Goal: Transaction & Acquisition: Purchase product/service

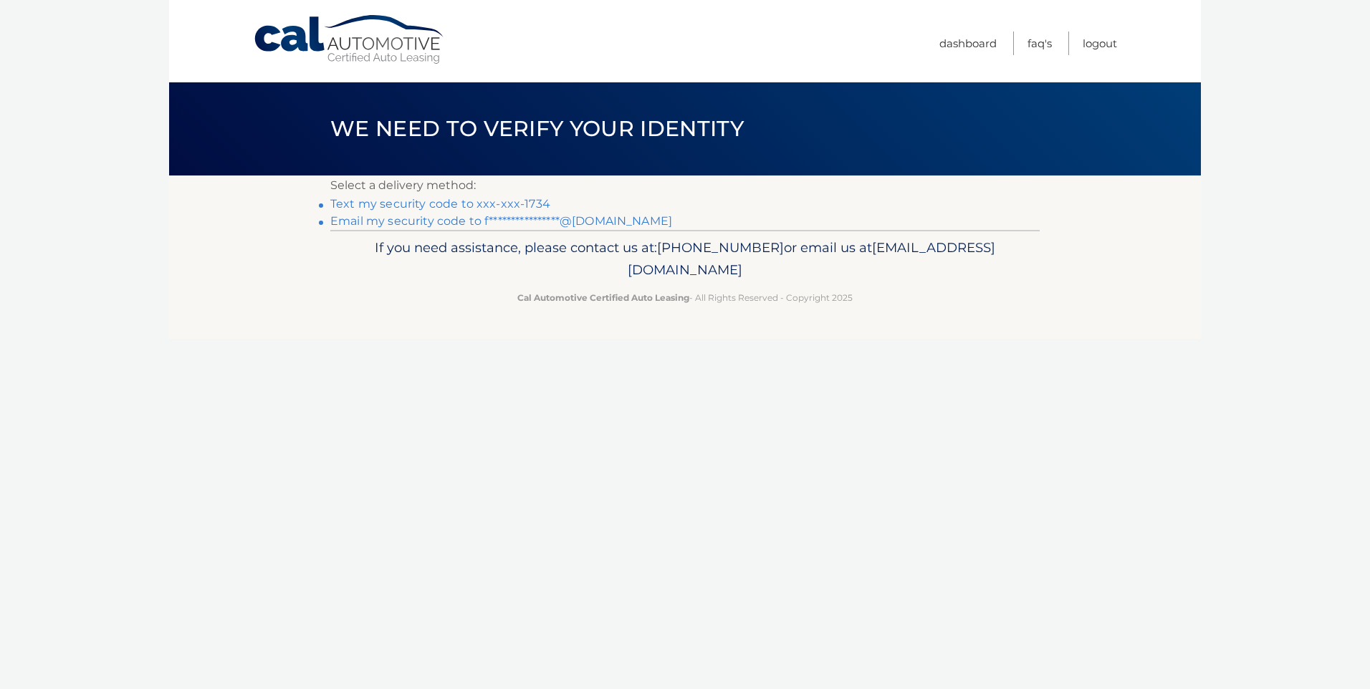
click at [383, 199] on link "Text my security code to xxx-xxx-1734" at bounding box center [440, 204] width 220 height 14
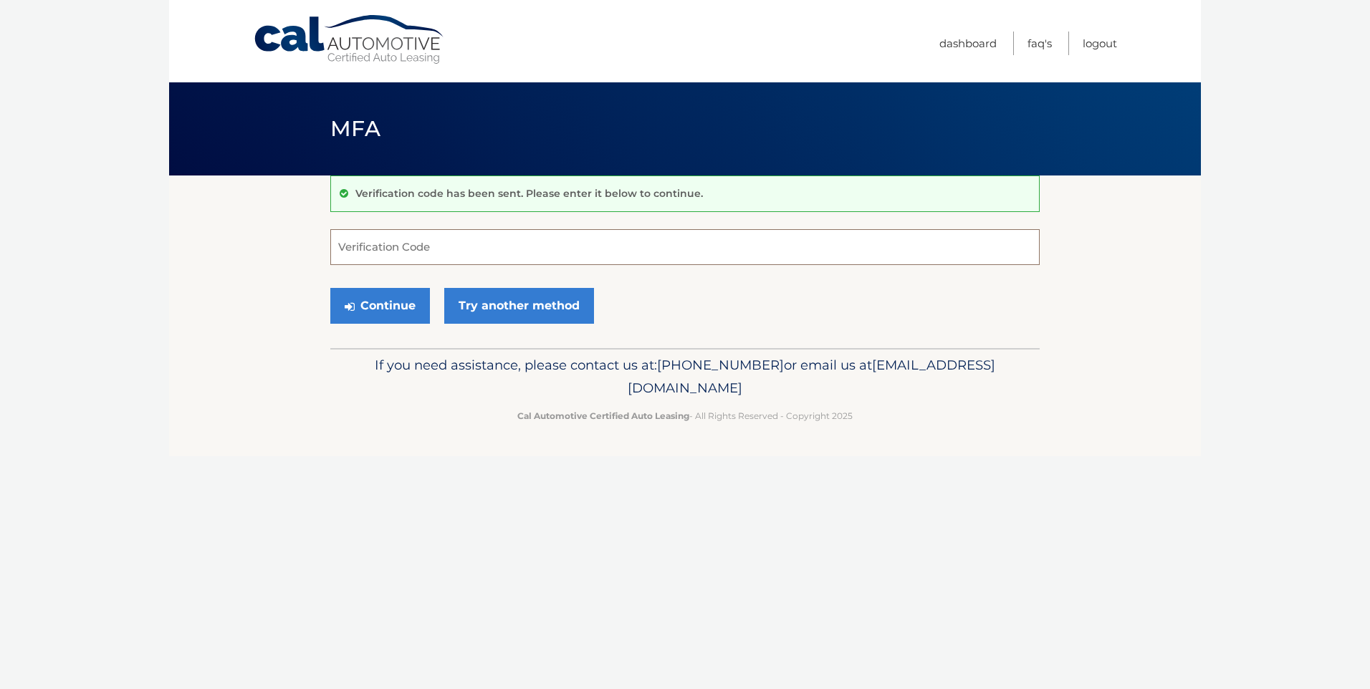
click at [390, 242] on input "Verification Code" at bounding box center [684, 247] width 709 height 36
type input "558290"
click at [383, 298] on button "Continue" at bounding box center [380, 306] width 100 height 36
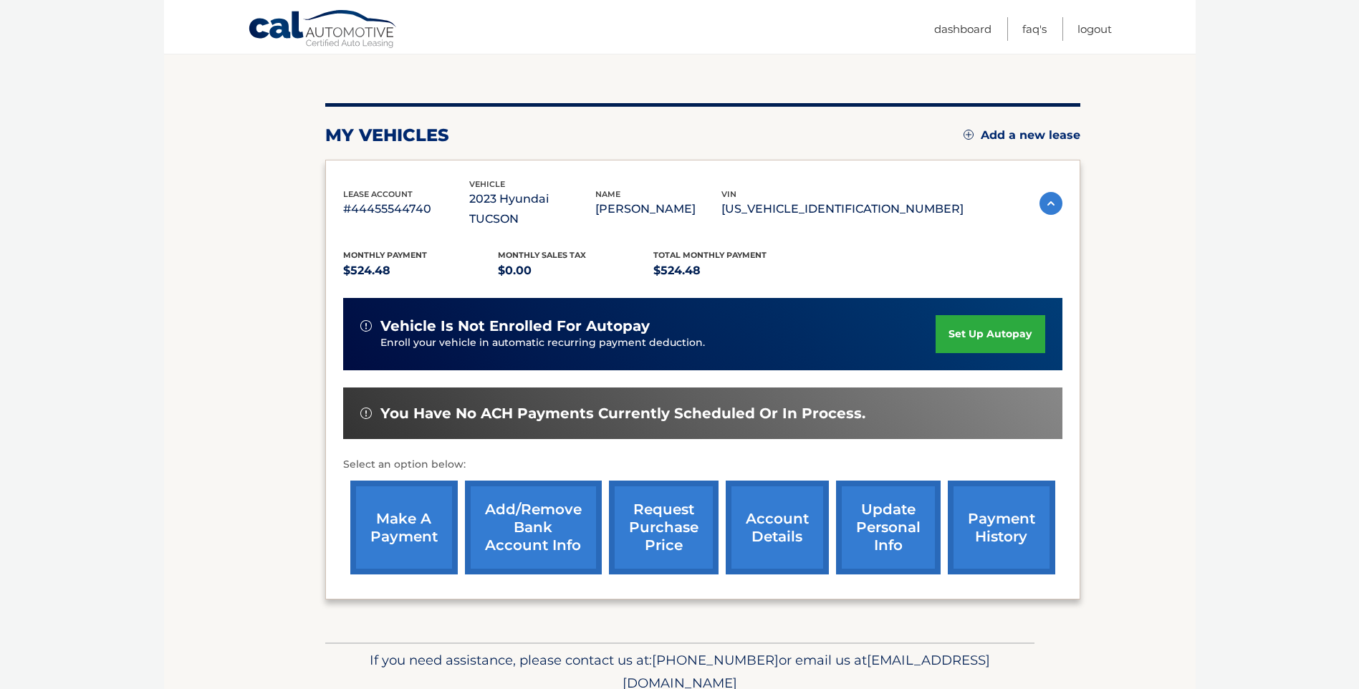
scroll to position [179, 0]
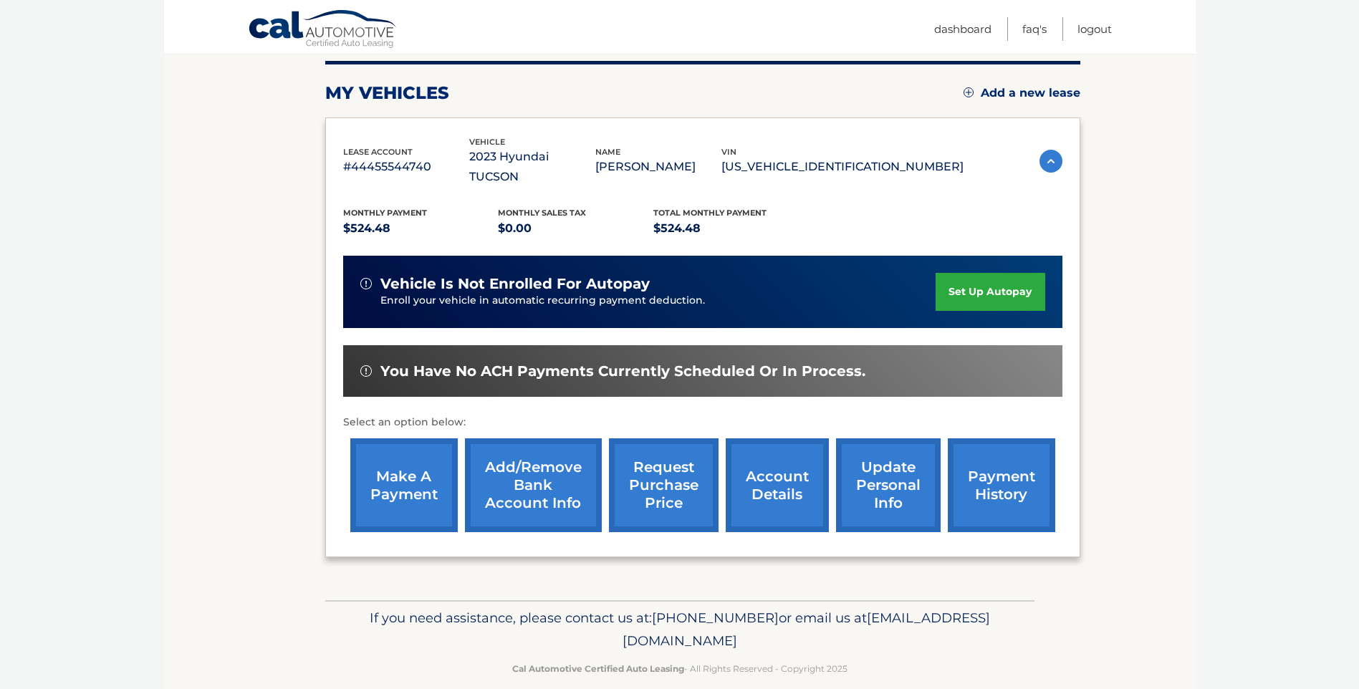
click at [392, 451] on link "make a payment" at bounding box center [403, 485] width 107 height 94
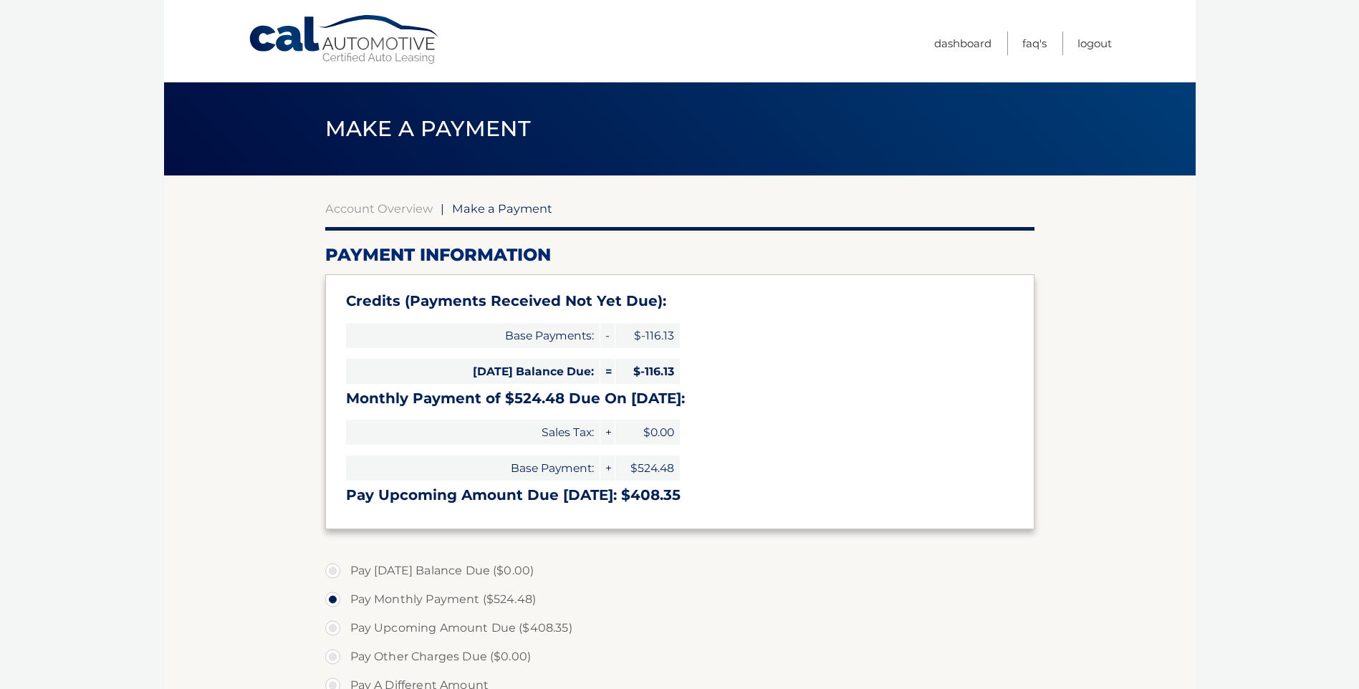
select select "YzE3Nzc4ZDYtODVmYy00MDcwLWJlODUtNjdkNjliOTBkNjAz"
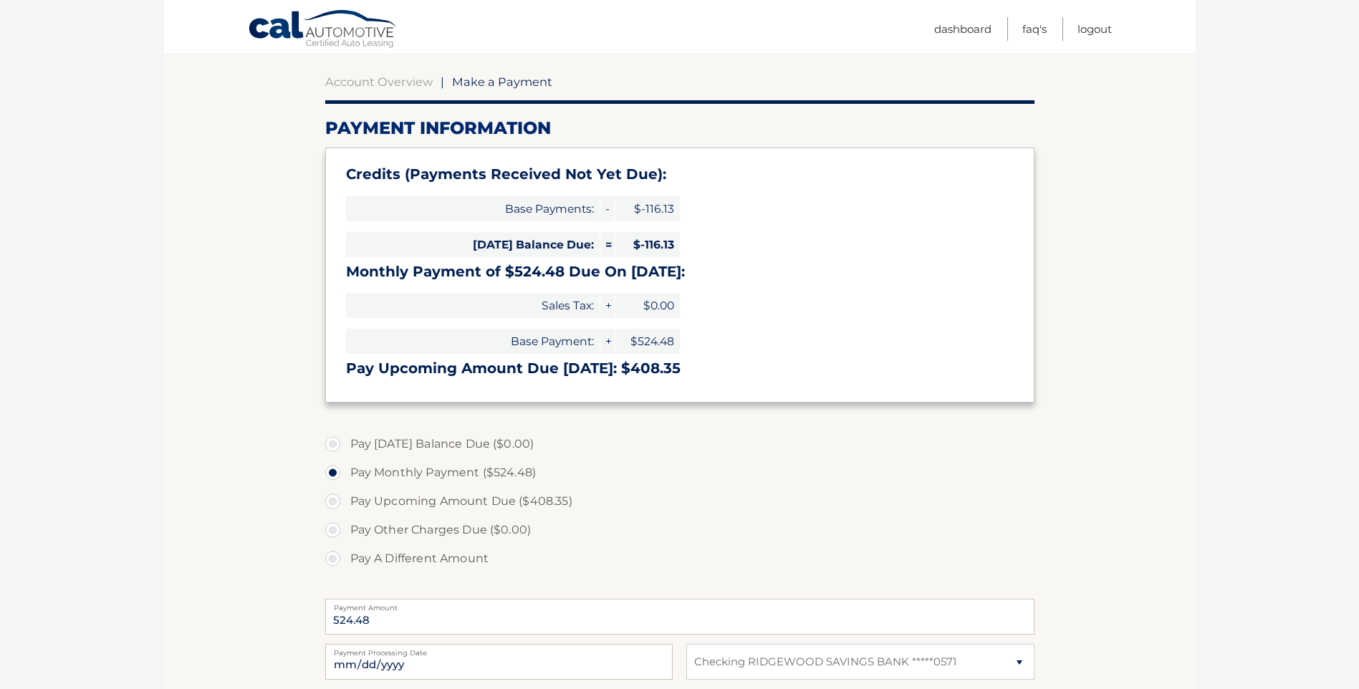
scroll to position [143, 0]
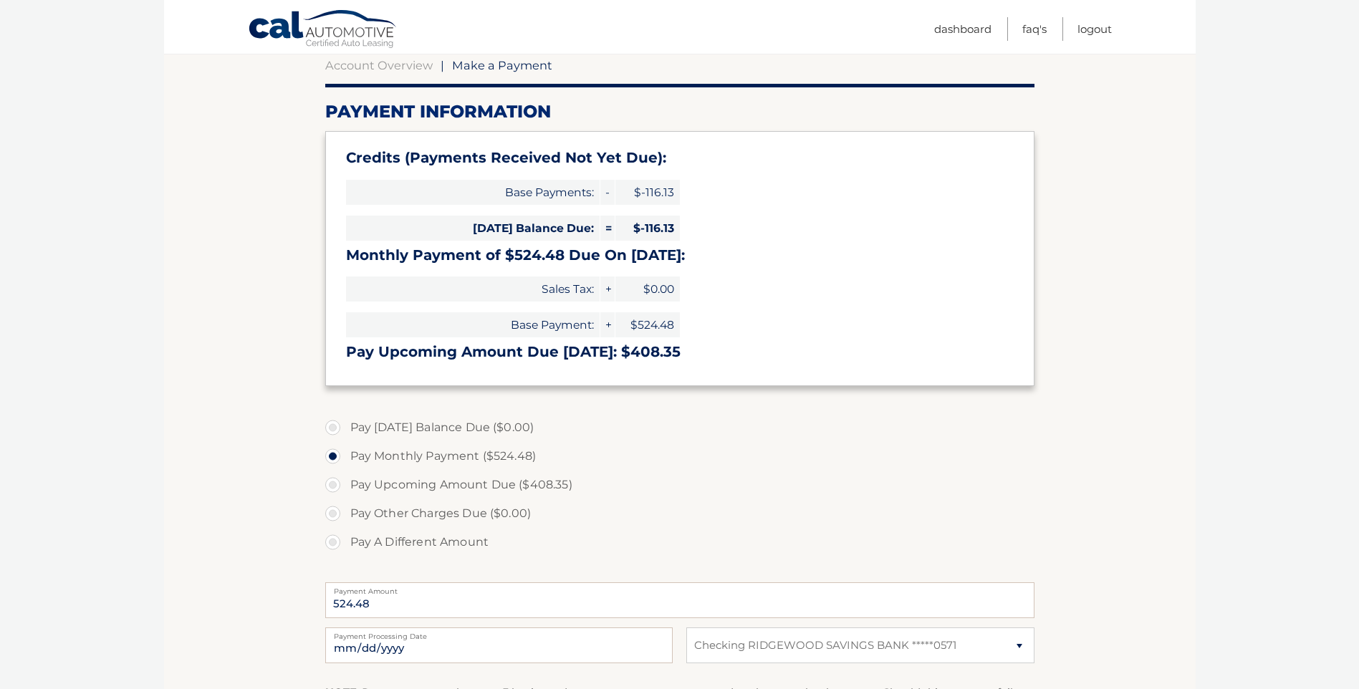
click at [335, 545] on label "Pay A Different Amount" at bounding box center [679, 542] width 709 height 29
click at [335, 545] on input "Pay A Different Amount" at bounding box center [338, 539] width 14 height 23
radio input "true"
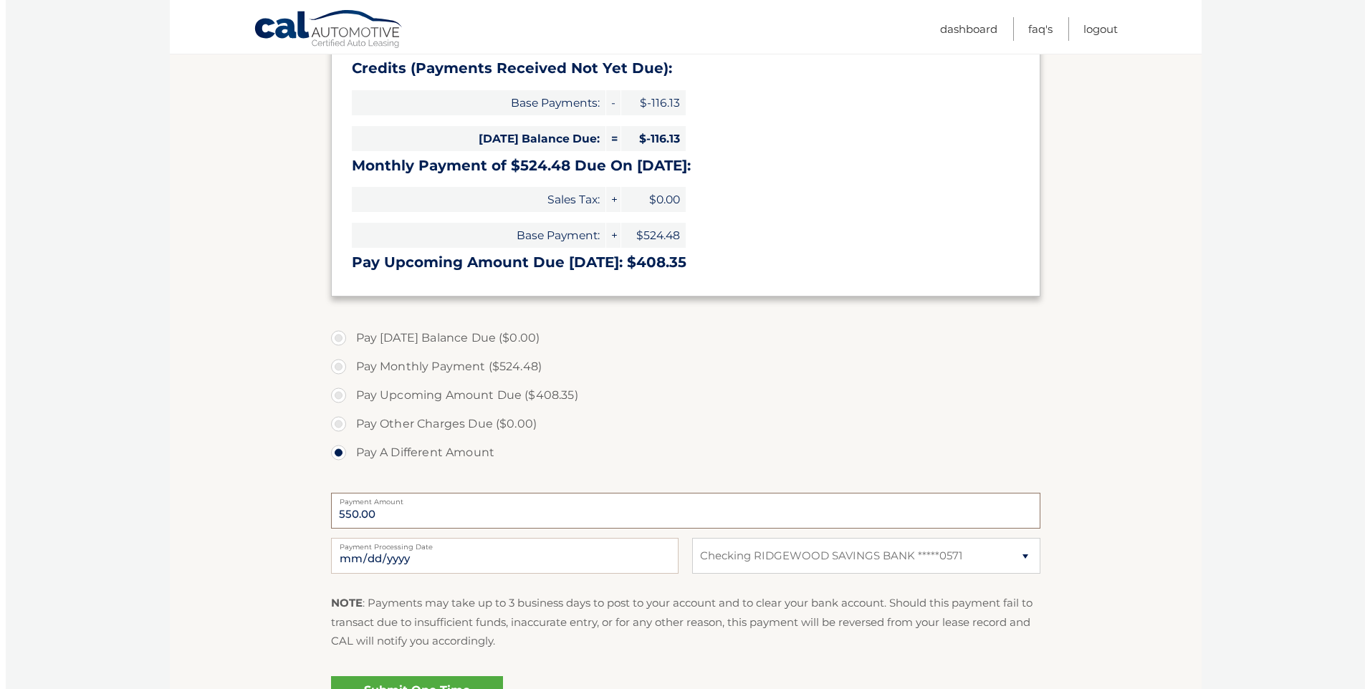
scroll to position [287, 0]
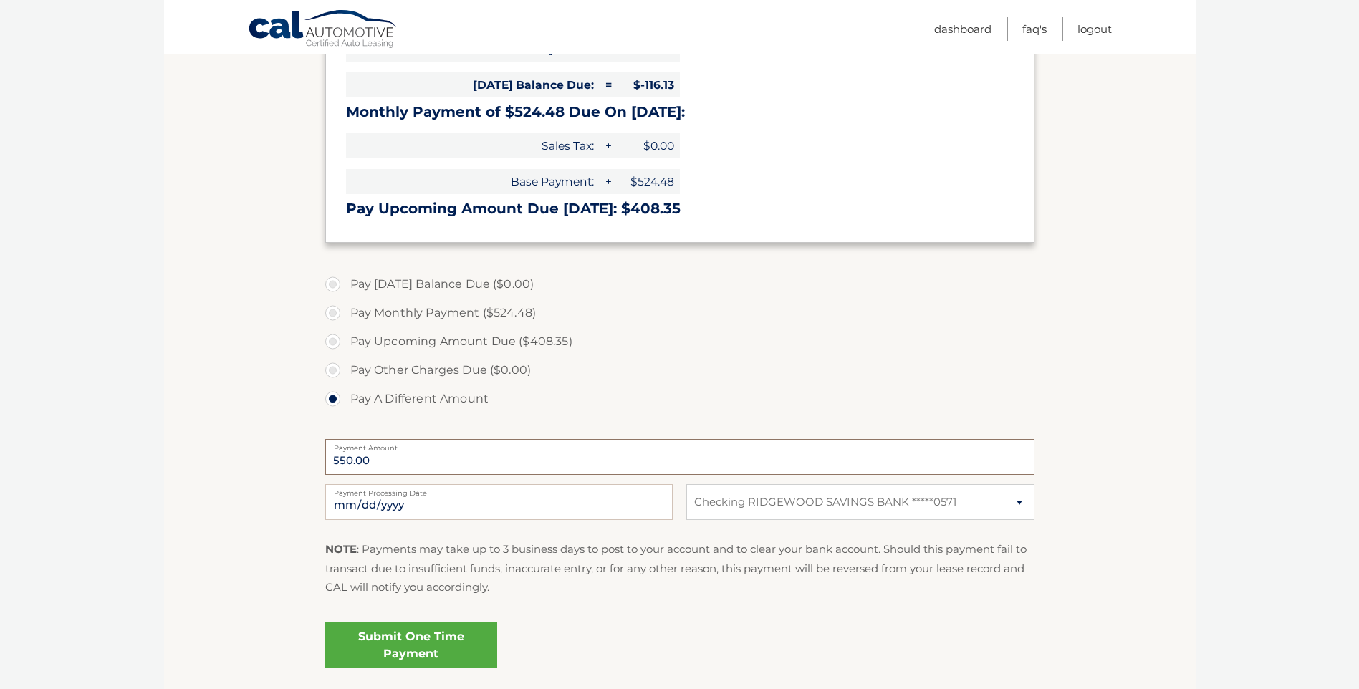
type input "550.00"
click at [386, 650] on link "Submit One Time Payment" at bounding box center [411, 646] width 172 height 46
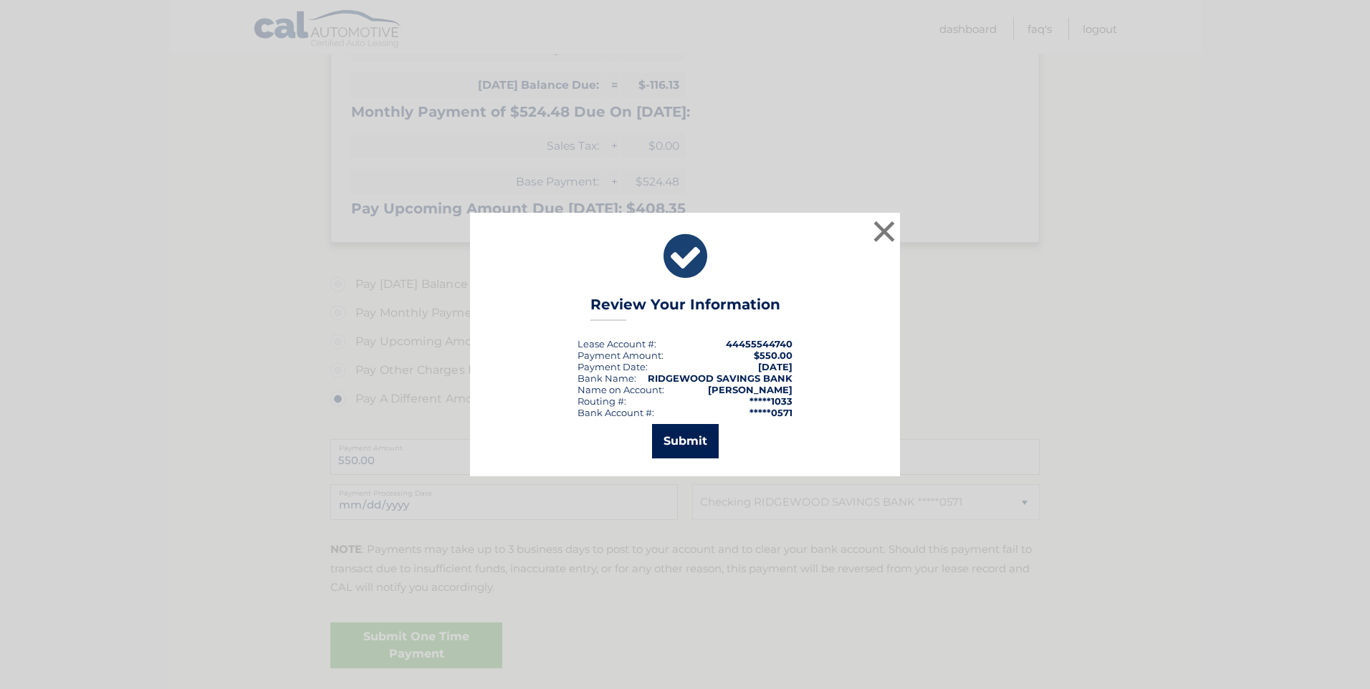
click at [680, 445] on button "Submit" at bounding box center [685, 441] width 67 height 34
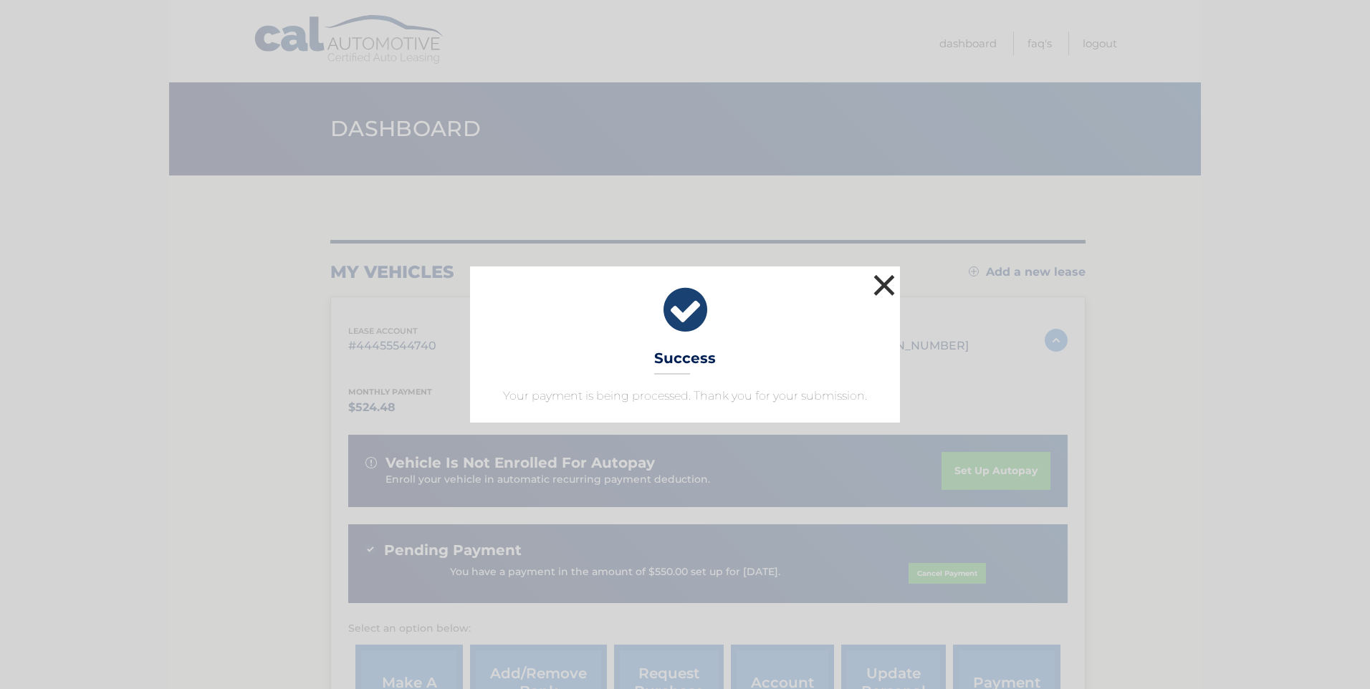
click at [880, 287] on button "×" at bounding box center [884, 285] width 29 height 29
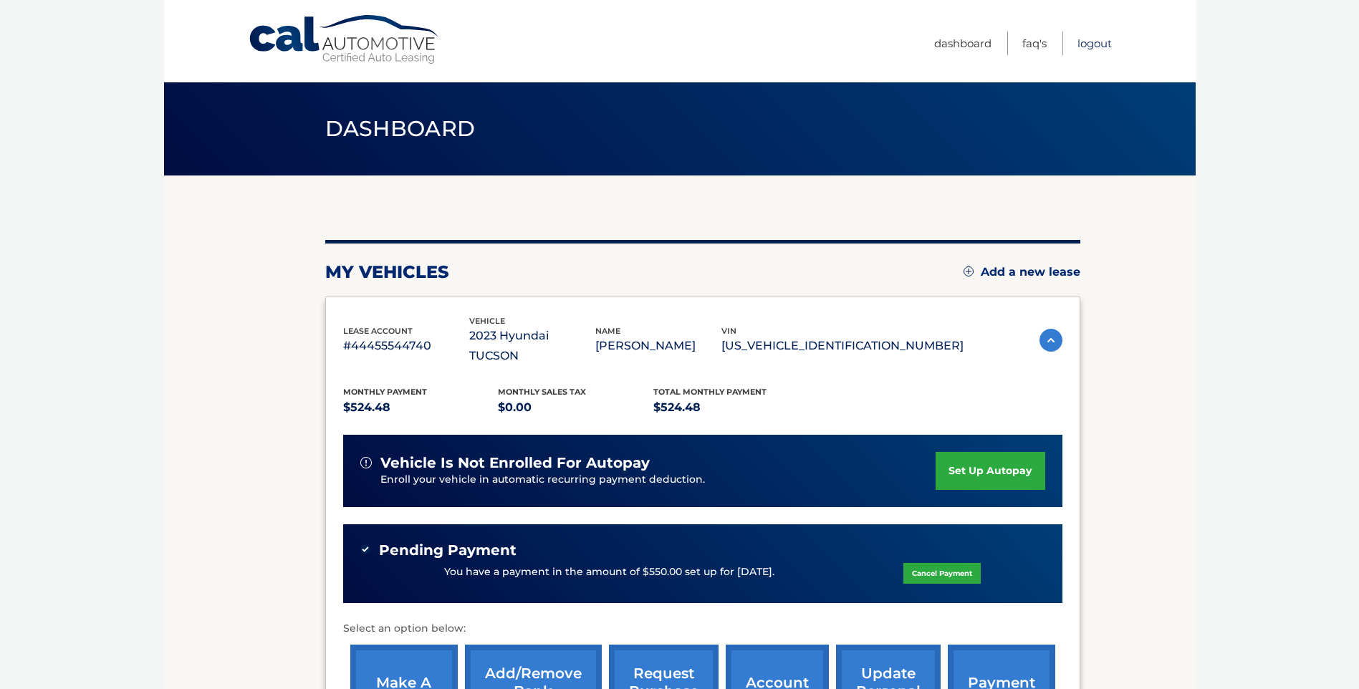
click at [1094, 47] on link "Logout" at bounding box center [1095, 44] width 34 height 24
